Goal: Transaction & Acquisition: Purchase product/service

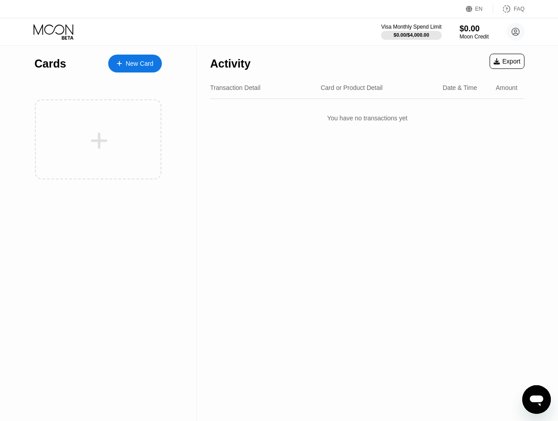
click at [128, 64] on div "New Card" at bounding box center [140, 64] width 28 height 8
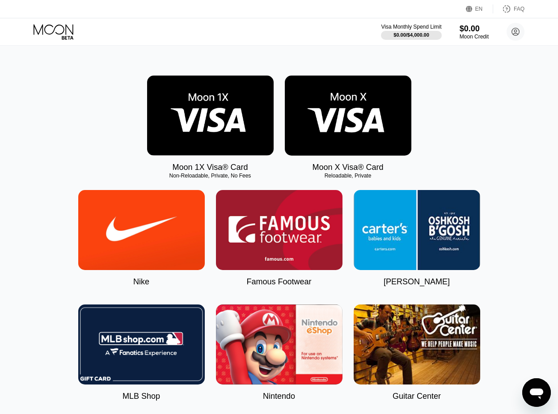
scroll to position [89, 0]
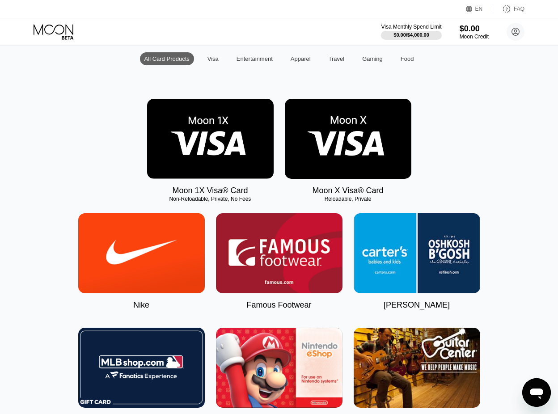
click at [247, 135] on img at bounding box center [210, 139] width 127 height 80
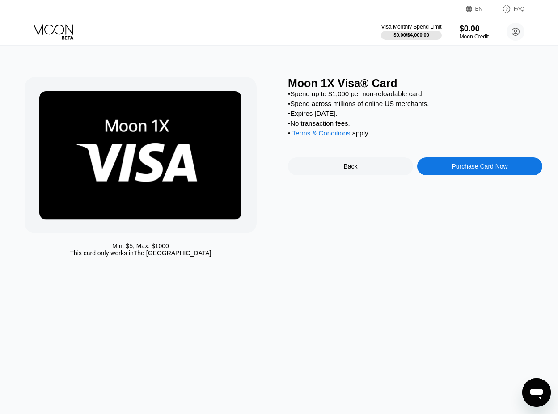
click at [470, 170] on div "Purchase Card Now" at bounding box center [480, 166] width 56 height 7
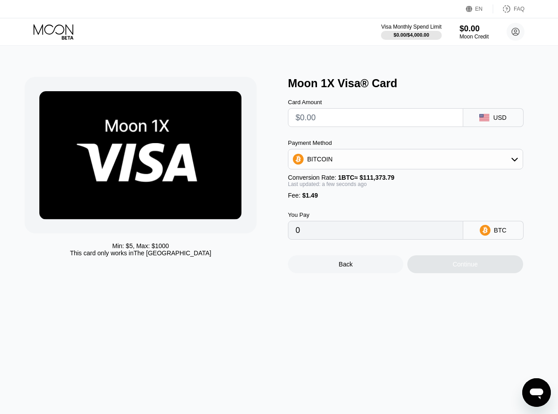
click at [369, 165] on div "BITCOIN" at bounding box center [405, 159] width 234 height 18
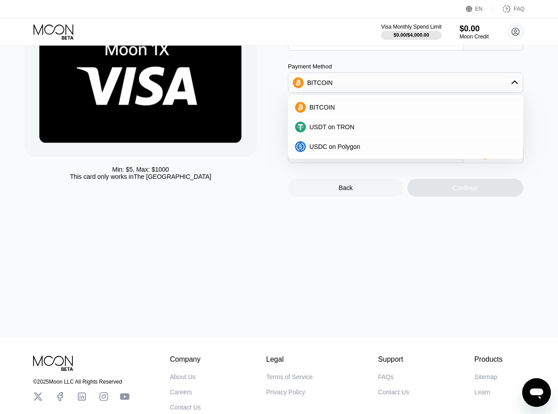
scroll to position [89, 0]
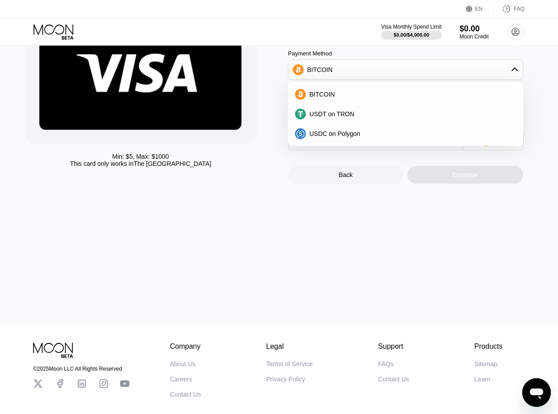
click at [368, 220] on div "Min: $ 5 , Max: $ 1000 This card only works in The United States Moon 1X Visa® …" at bounding box center [279, 140] width 565 height 369
click at [258, 58] on div "Min: $ 5 , Max: $ 1000 This card only works in The United States" at bounding box center [152, 85] width 254 height 196
click at [335, 68] on div "BITCOIN" at bounding box center [405, 70] width 234 height 18
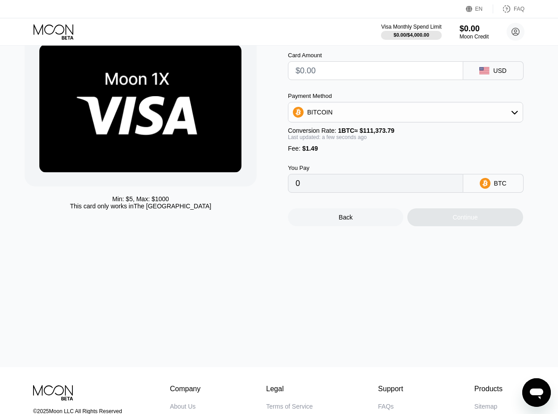
scroll to position [45, 0]
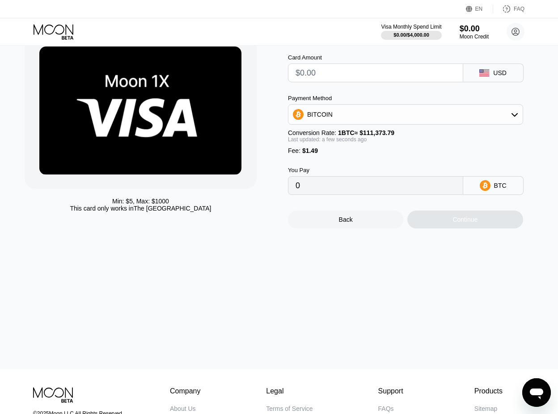
click at [403, 78] on input "text" at bounding box center [376, 73] width 160 height 18
click at [55, 28] on icon at bounding box center [55, 32] width 42 height 16
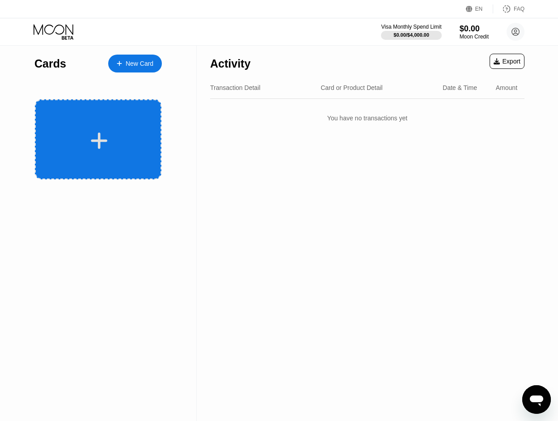
click at [101, 124] on div at bounding box center [98, 139] width 127 height 80
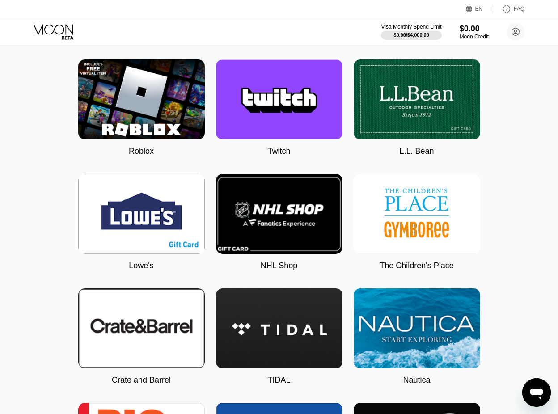
scroll to position [1521, 0]
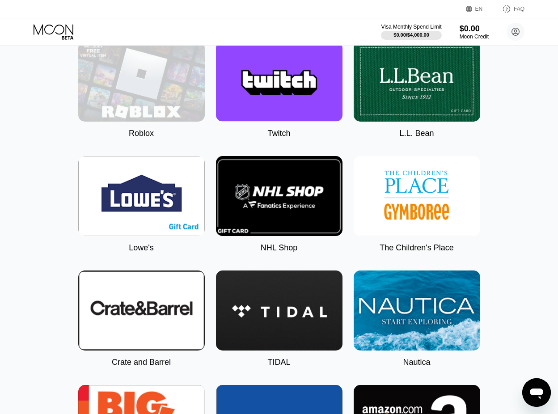
click at [146, 120] on img at bounding box center [141, 82] width 127 height 80
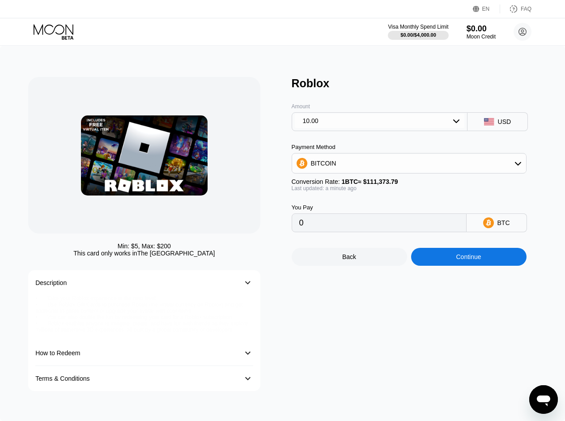
type input "0.00008979"
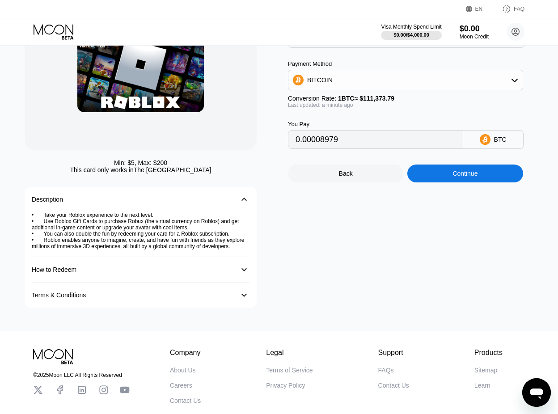
scroll to position [55, 0]
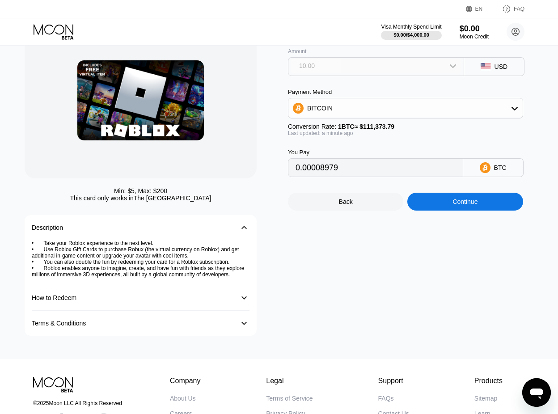
click at [365, 69] on div "10.00" at bounding box center [376, 66] width 170 height 14
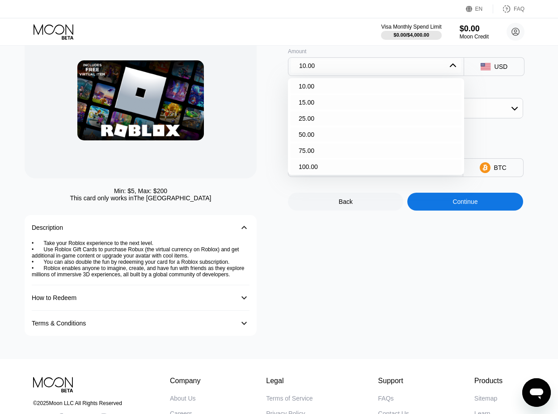
click at [324, 259] on div "Roblox Amount 10.00 10.00 15.00 25.00 50.00 75.00 100.00 USD Payment Method BIT…" at bounding box center [415, 179] width 254 height 314
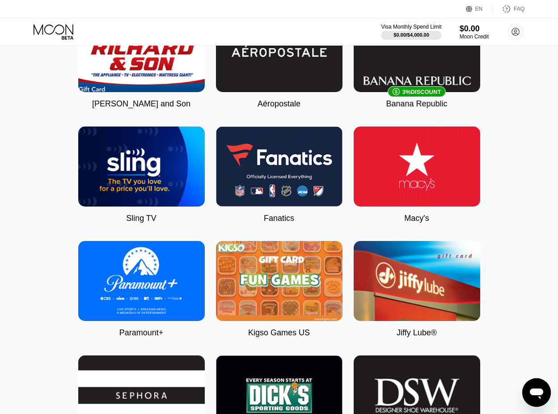
scroll to position [1118, 0]
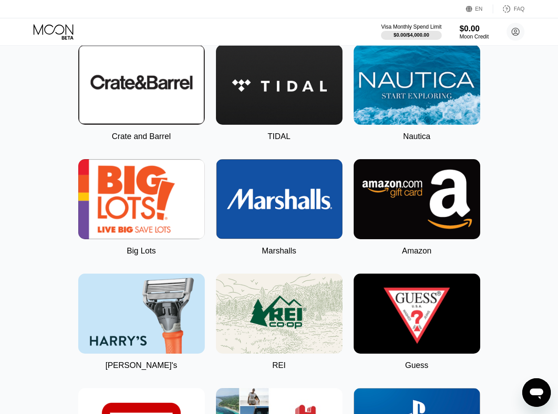
scroll to position [1744, 0]
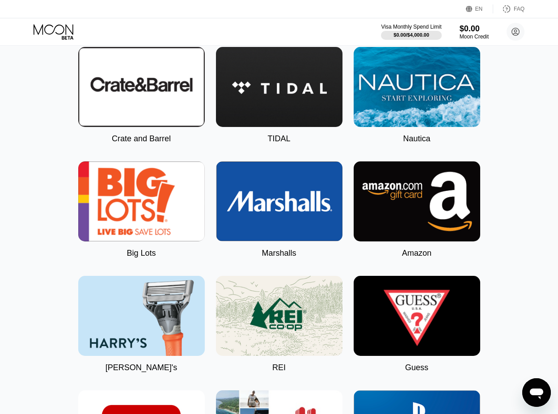
click at [428, 231] on img at bounding box center [417, 201] width 127 height 80
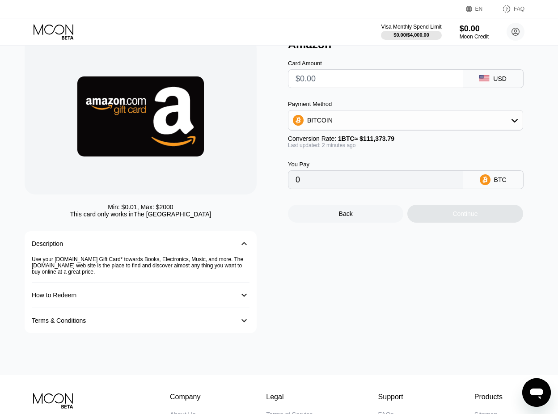
scroll to position [137, 0]
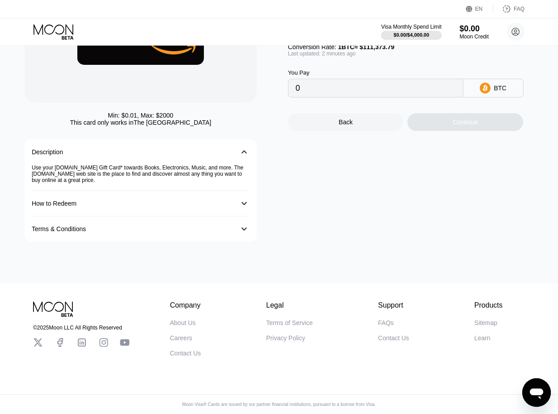
click at [116, 170] on div "Use your Amazon.com Gift Card* towards Books, Electronics, Music, and more. The…" at bounding box center [141, 178] width 218 height 26
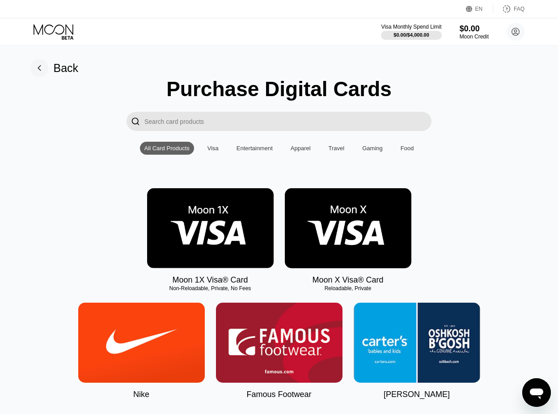
click at [168, 120] on input "Search card products" at bounding box center [287, 121] width 287 height 19
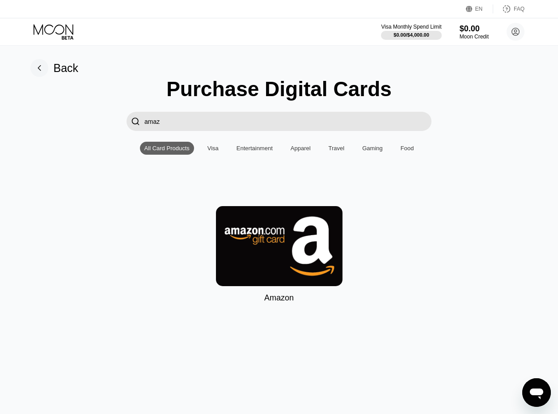
type input "amazo"
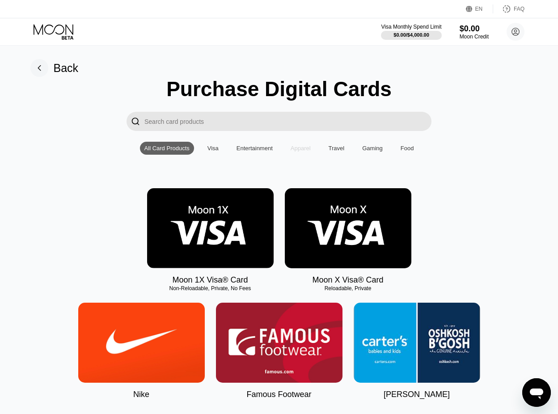
click at [307, 152] on div "Apparel" at bounding box center [301, 148] width 20 height 7
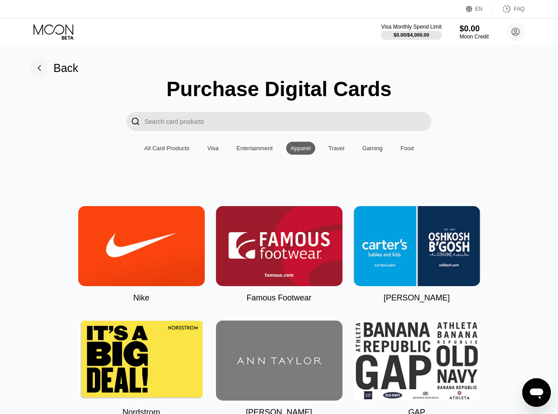
click at [365, 152] on div "Gaming" at bounding box center [372, 148] width 21 height 7
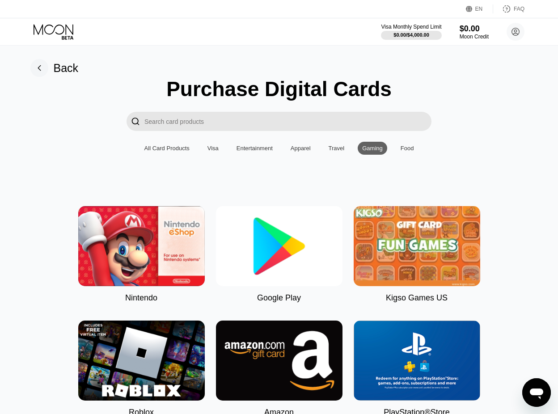
click at [335, 151] on div "Travel" at bounding box center [337, 148] width 16 height 7
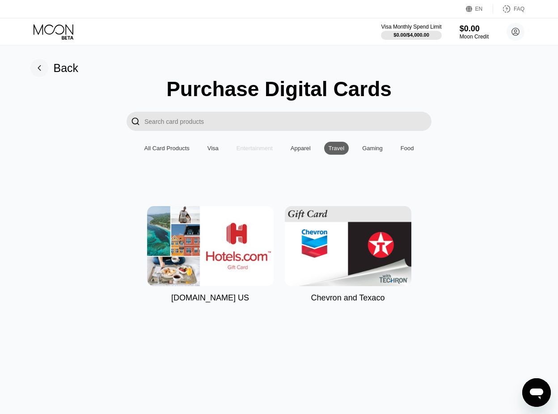
click at [255, 150] on div "Entertainment" at bounding box center [255, 148] width 36 height 7
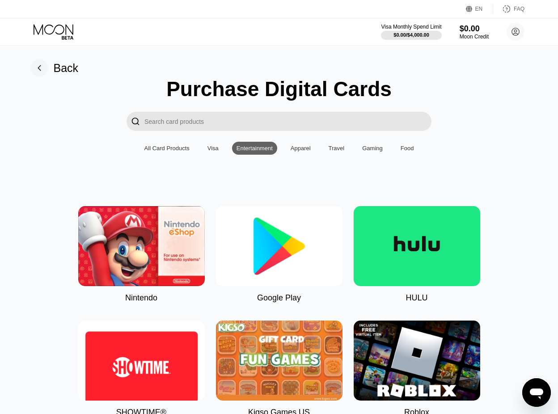
click at [203, 147] on div "All Card Products Visa Entertainment Apparel Travel Gaming Food" at bounding box center [279, 148] width 279 height 13
click at [182, 148] on div "All Card Products" at bounding box center [167, 148] width 54 height 13
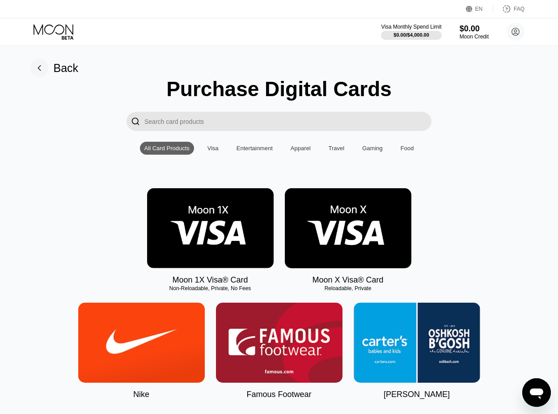
click at [179, 148] on div "All Card Products" at bounding box center [166, 148] width 45 height 7
click at [327, 147] on div "Travel" at bounding box center [336, 148] width 25 height 13
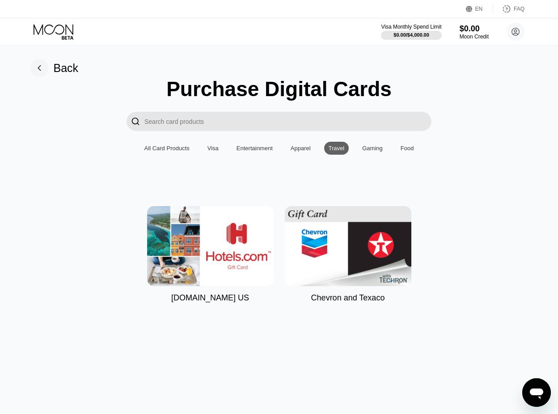
click at [310, 145] on div "Purchase Digital Cards  All Card Products Visa Entertainment Apparel Travel Ga…" at bounding box center [279, 190] width 538 height 226
drag, startPoint x: 305, startPoint y: 150, endPoint x: 325, endPoint y: 157, distance: 20.7
click at [305, 150] on div "Apparel" at bounding box center [301, 148] width 20 height 7
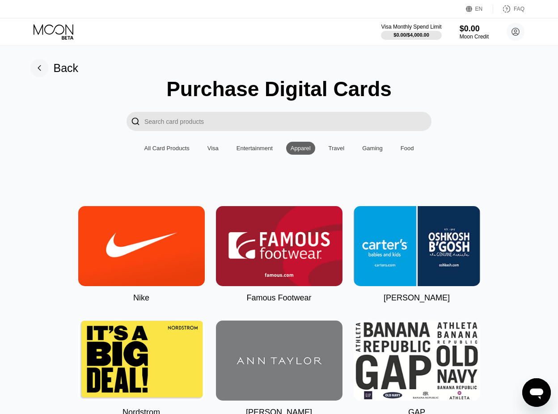
click at [368, 152] on div "Gaming" at bounding box center [372, 148] width 21 height 7
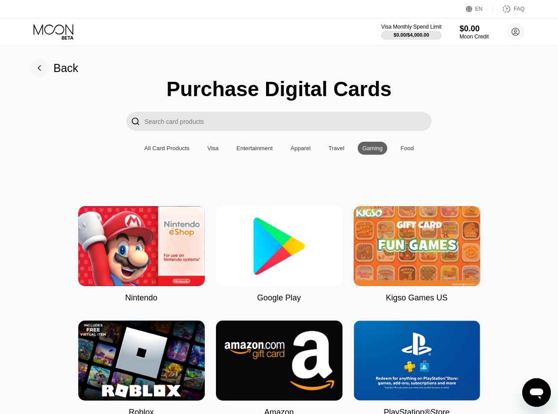
click at [403, 151] on div "Food" at bounding box center [407, 148] width 13 height 7
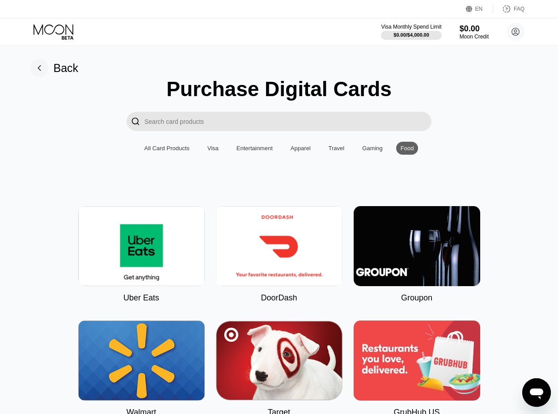
click at [374, 148] on div "Gaming" at bounding box center [373, 148] width 30 height 13
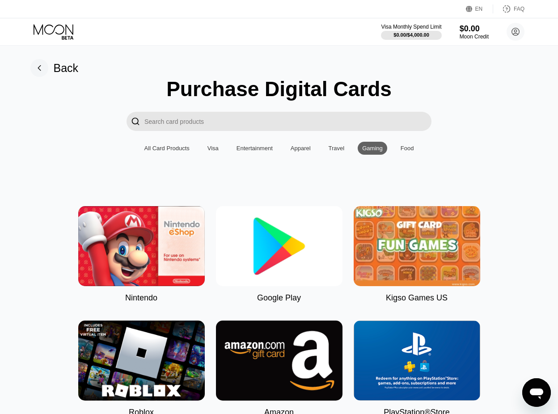
click at [399, 148] on div "Food" at bounding box center [407, 148] width 22 height 13
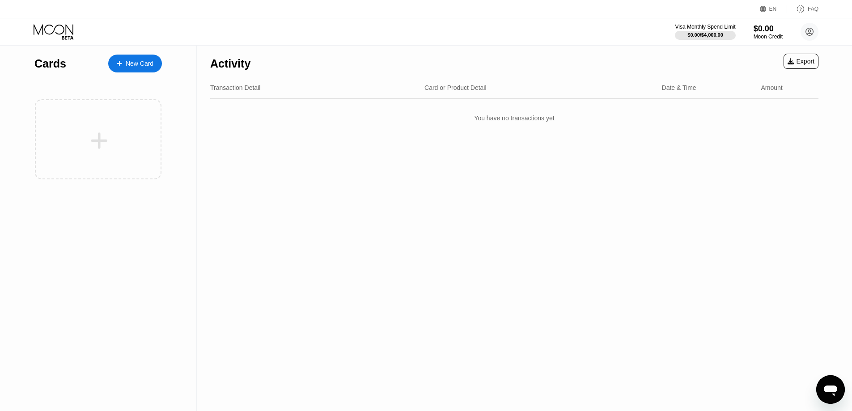
click at [316, 19] on div "Visa Monthly Spend Limit $0.00 / $4,000.00 $0.00 Moon Credit [PERSON_NAME] [EMA…" at bounding box center [426, 31] width 852 height 27
click at [762, 32] on div "$0.00" at bounding box center [768, 28] width 30 height 9
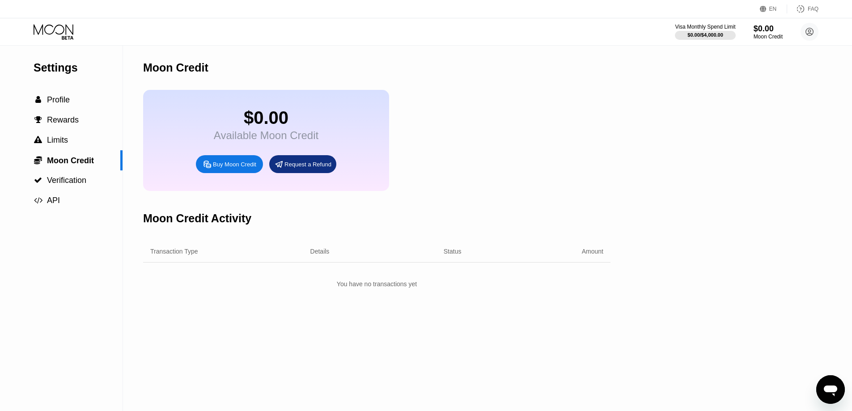
click at [42, 33] on icon at bounding box center [54, 29] width 40 height 10
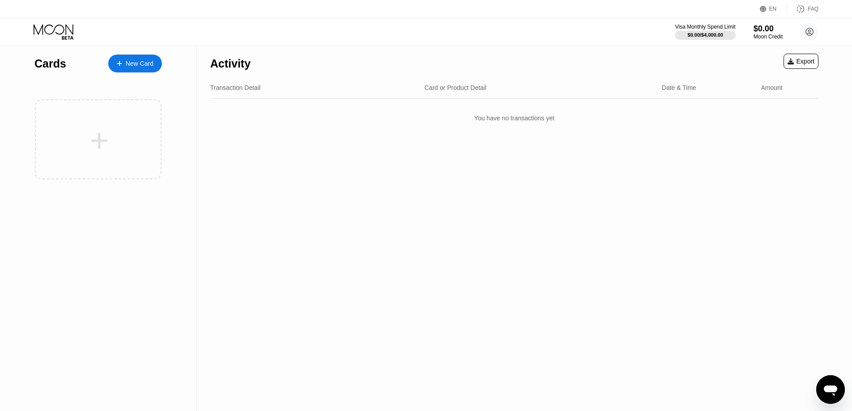
click at [110, 140] on div at bounding box center [99, 141] width 111 height 20
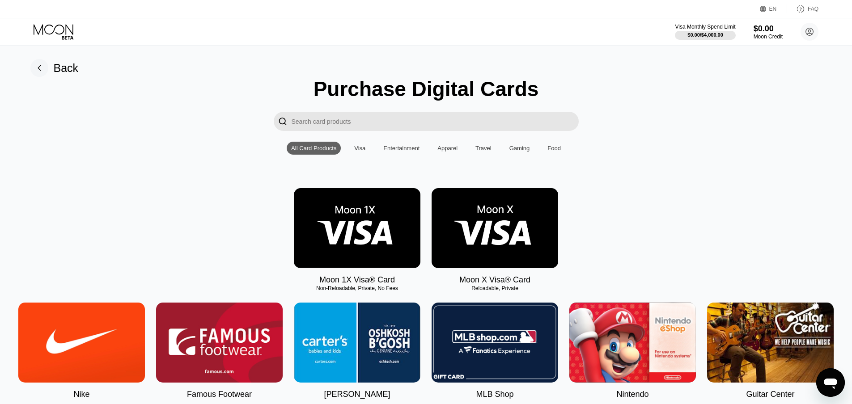
click at [366, 231] on img at bounding box center [357, 228] width 127 height 80
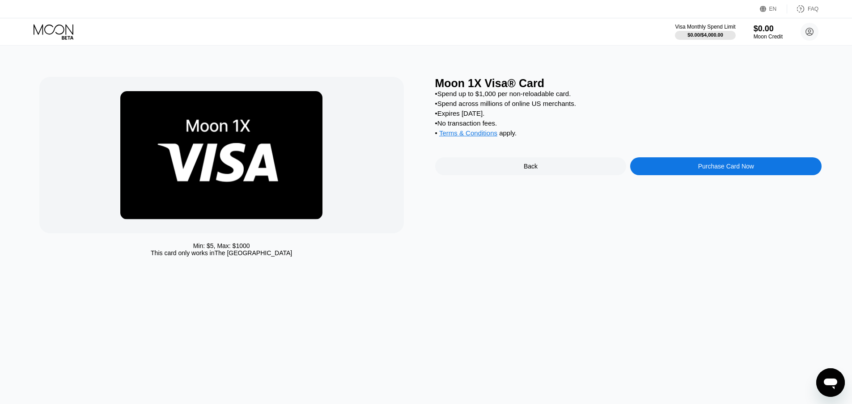
click at [727, 175] on div "Purchase Card Now" at bounding box center [725, 166] width 191 height 18
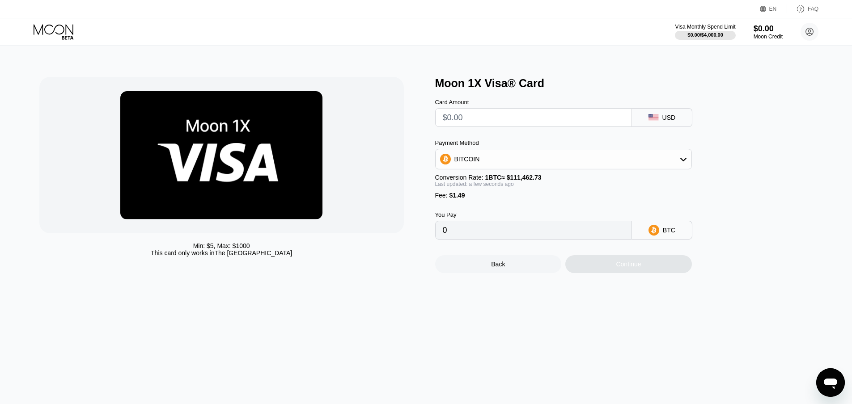
click at [489, 123] on input "text" at bounding box center [534, 118] width 182 height 18
type input "$100"
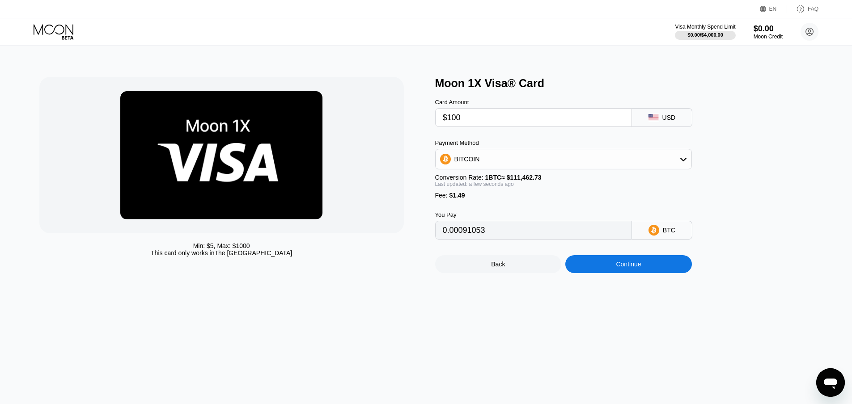
type input "0.00091053"
type input "$100"
type input "0.00091001"
click at [422, 23] on div "Visa Monthly Spend Limit $0.00 / $4,000.00 $0.00 Moon Credit Nicole Scarpa 22ni…" at bounding box center [426, 31] width 852 height 27
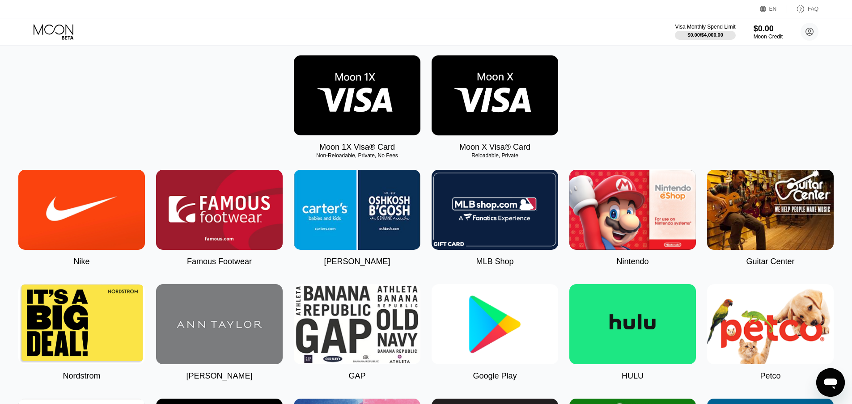
scroll to position [134, 0]
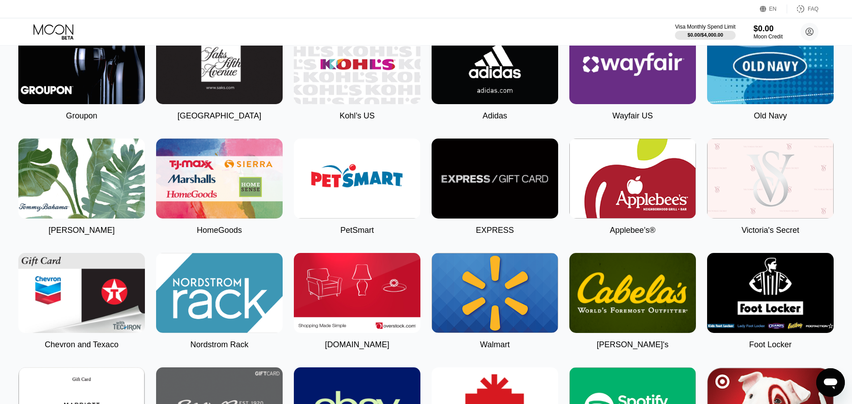
scroll to position [1520, 0]
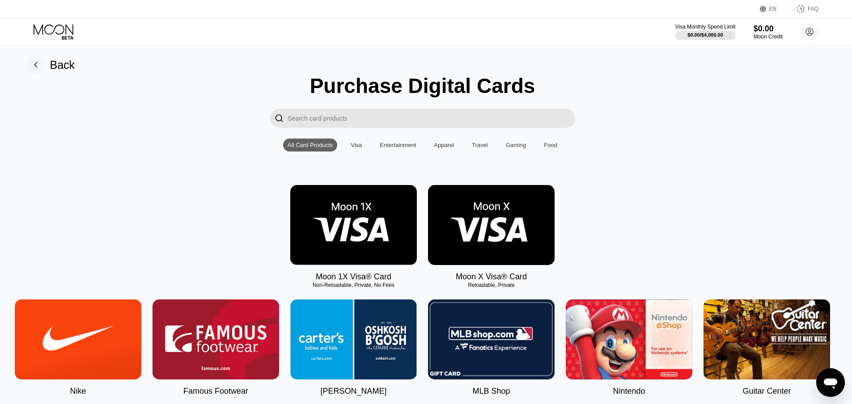
scroll to position [6, 0]
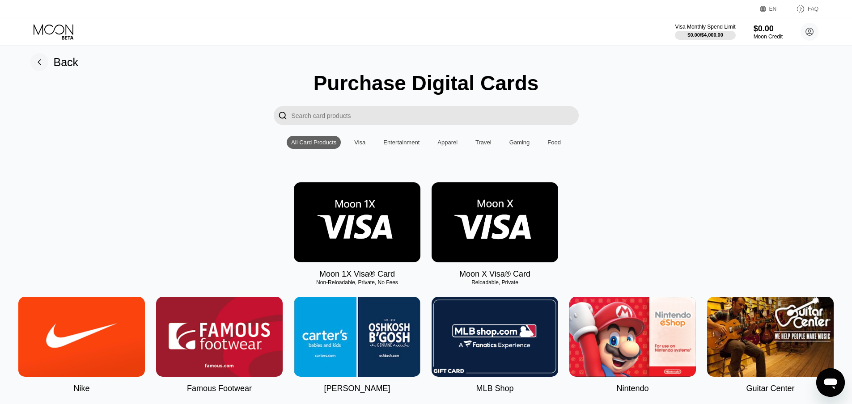
click at [348, 236] on img at bounding box center [357, 222] width 127 height 80
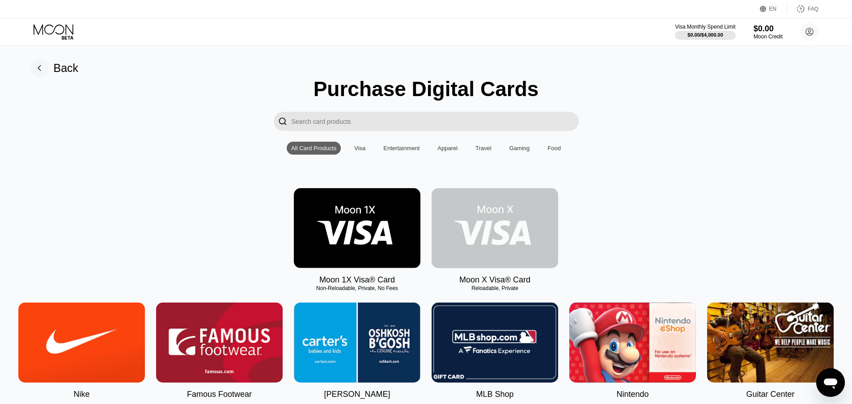
click at [537, 216] on img at bounding box center [495, 228] width 127 height 80
